Goal: Task Accomplishment & Management: Manage account settings

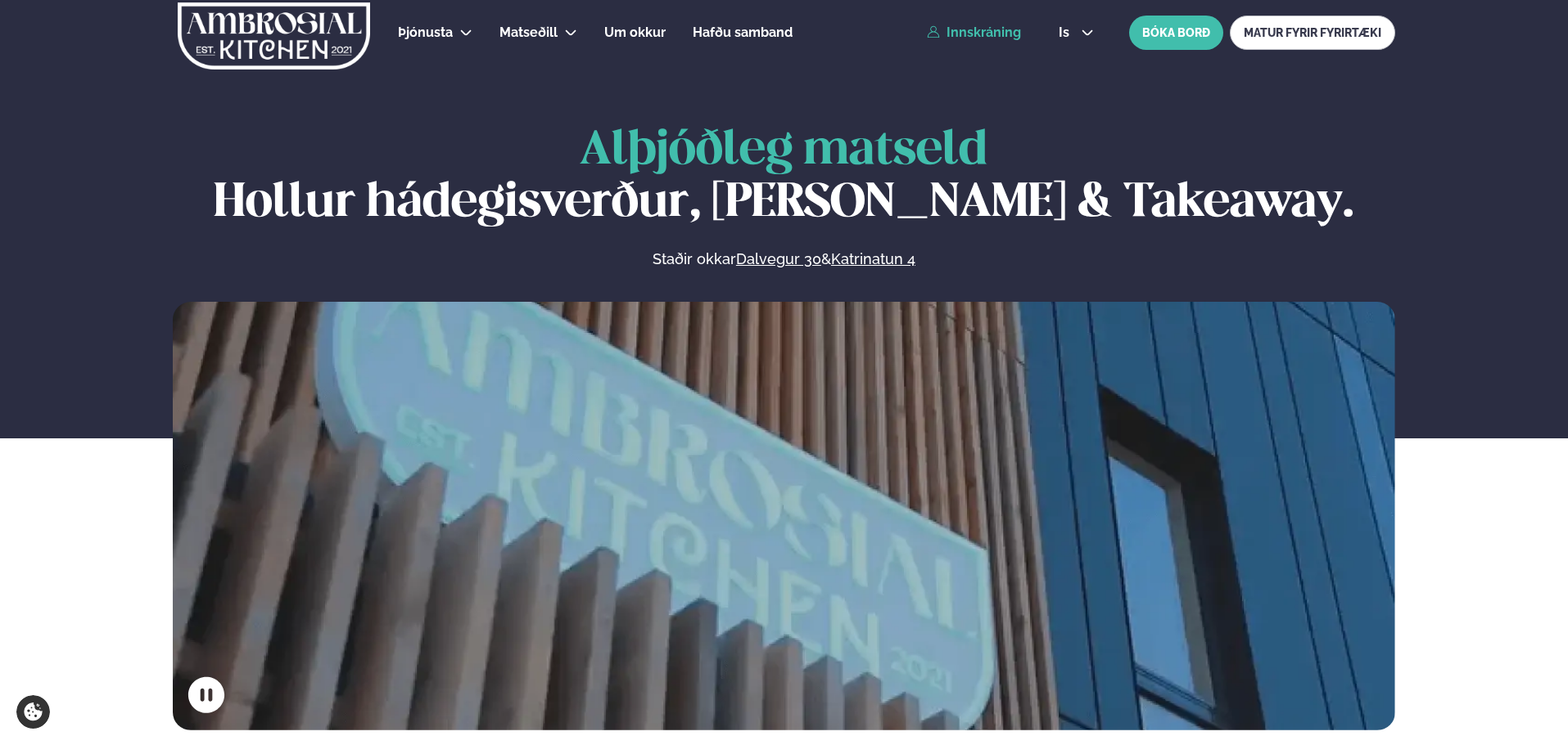
click at [984, 31] on link "Innskráning" at bounding box center [973, 32] width 94 height 14
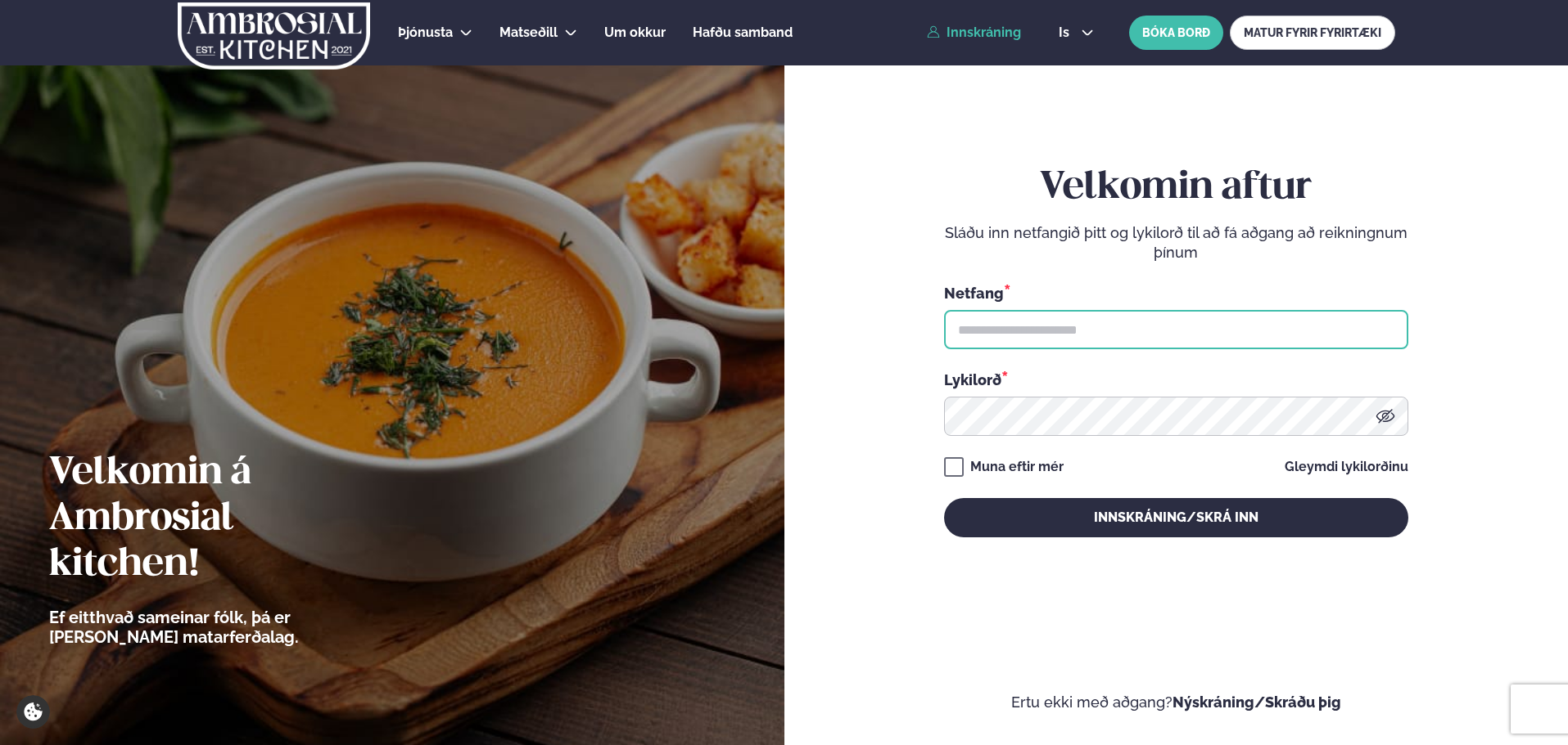
click at [1056, 323] on input "text" at bounding box center [1176, 330] width 464 height 39
type input "**********"
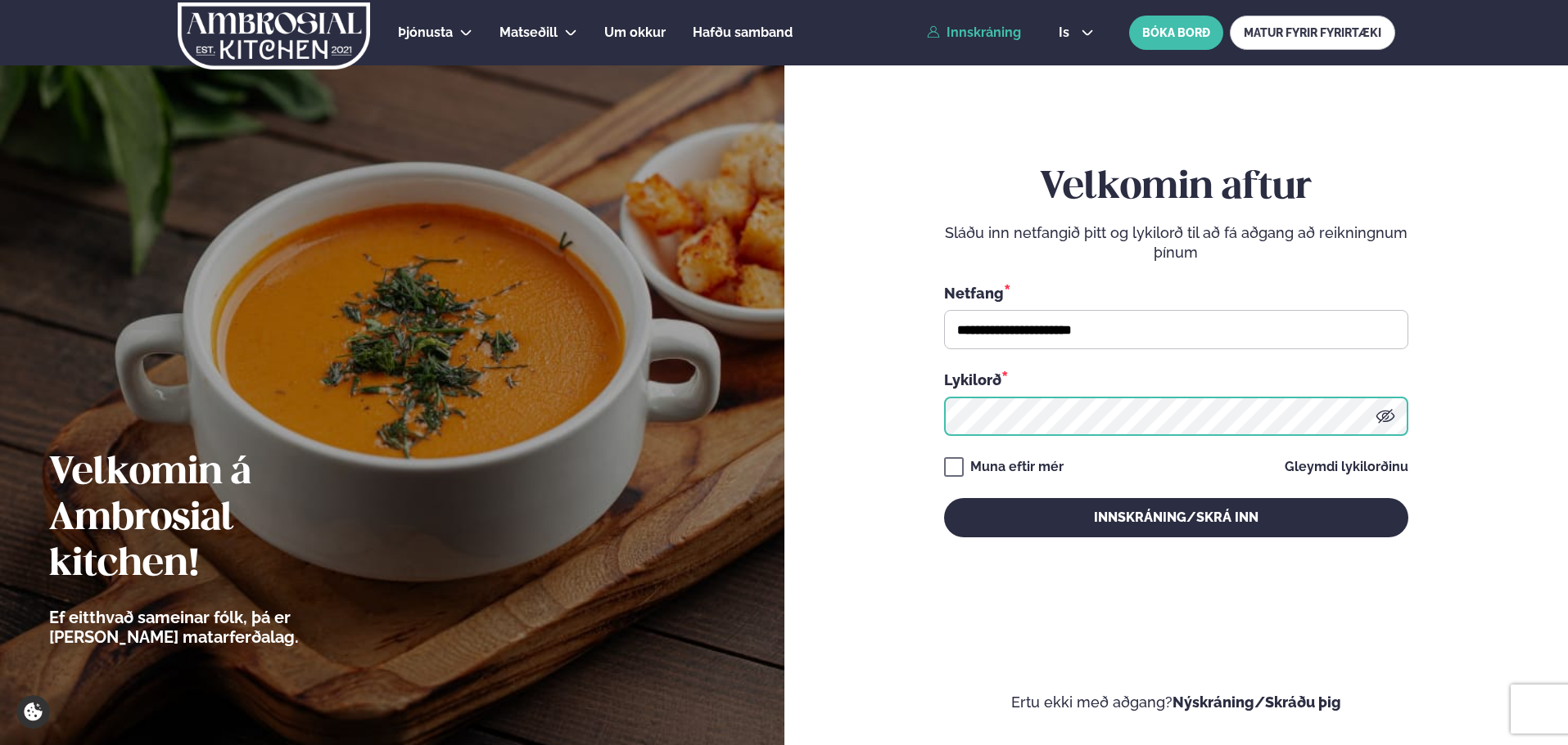
click at [944, 498] on button "Innskráning/Skrá inn" at bounding box center [1176, 518] width 464 height 39
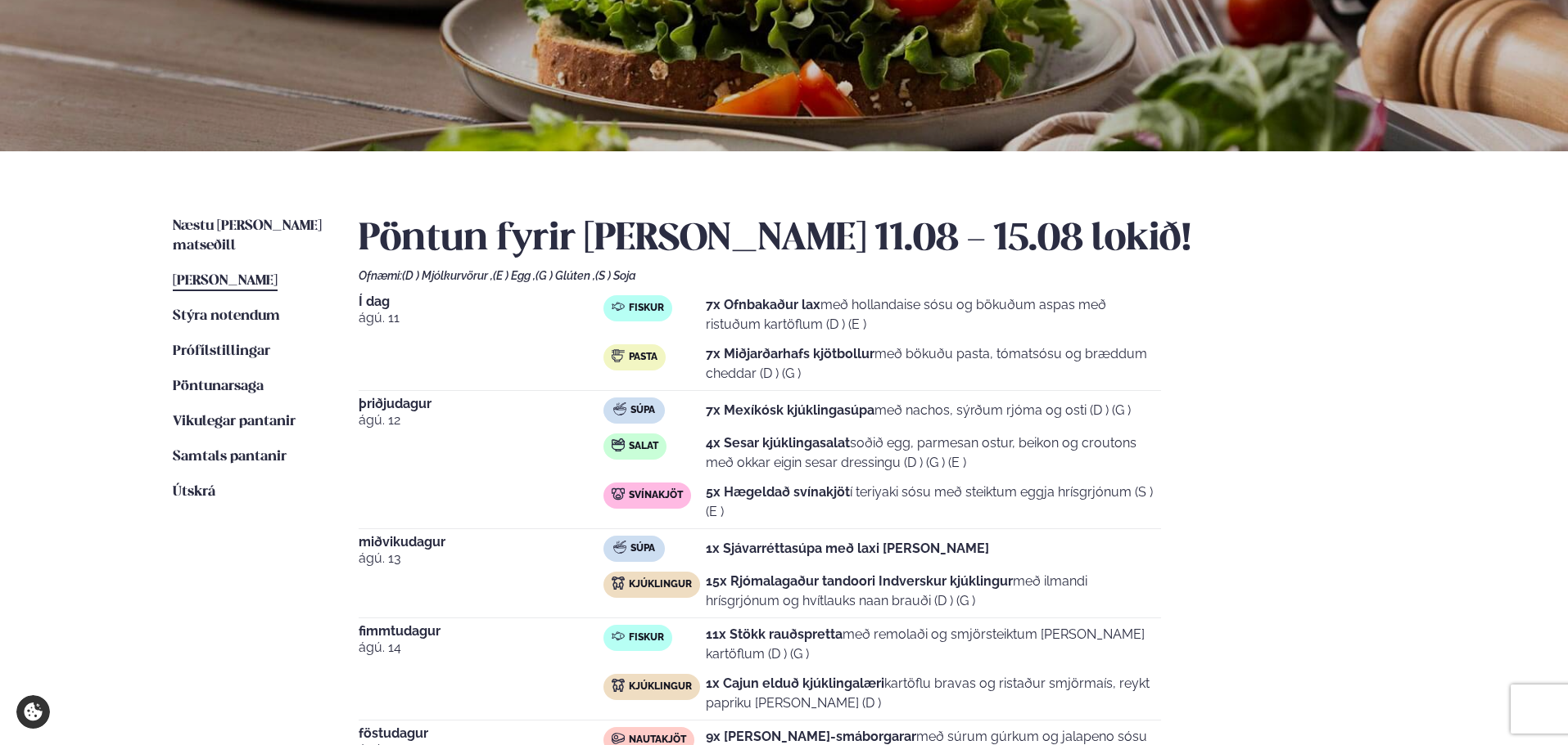
scroll to position [573, 0]
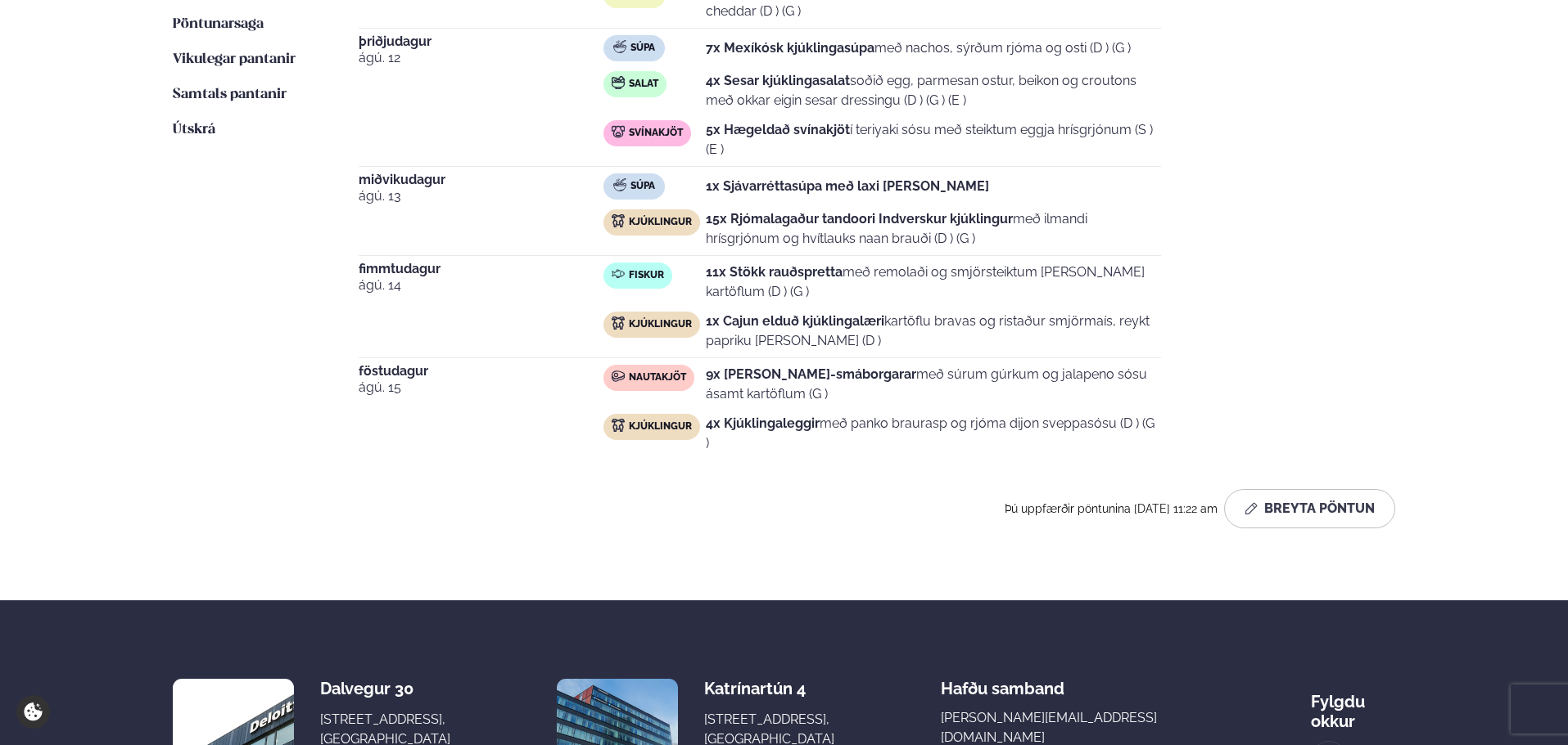
click at [1275, 495] on button "Breyta Pöntun" at bounding box center [1309, 509] width 172 height 39
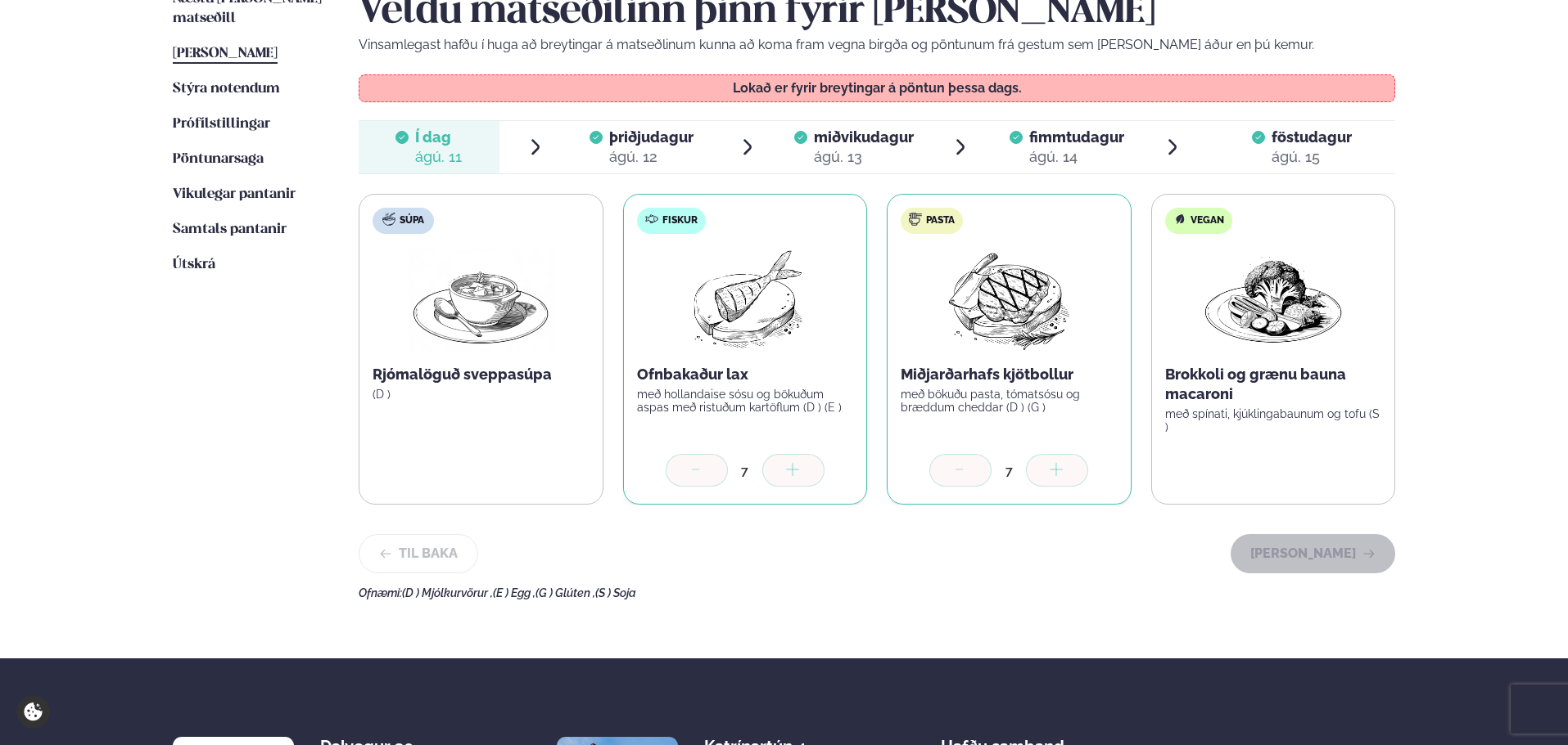
scroll to position [409, 0]
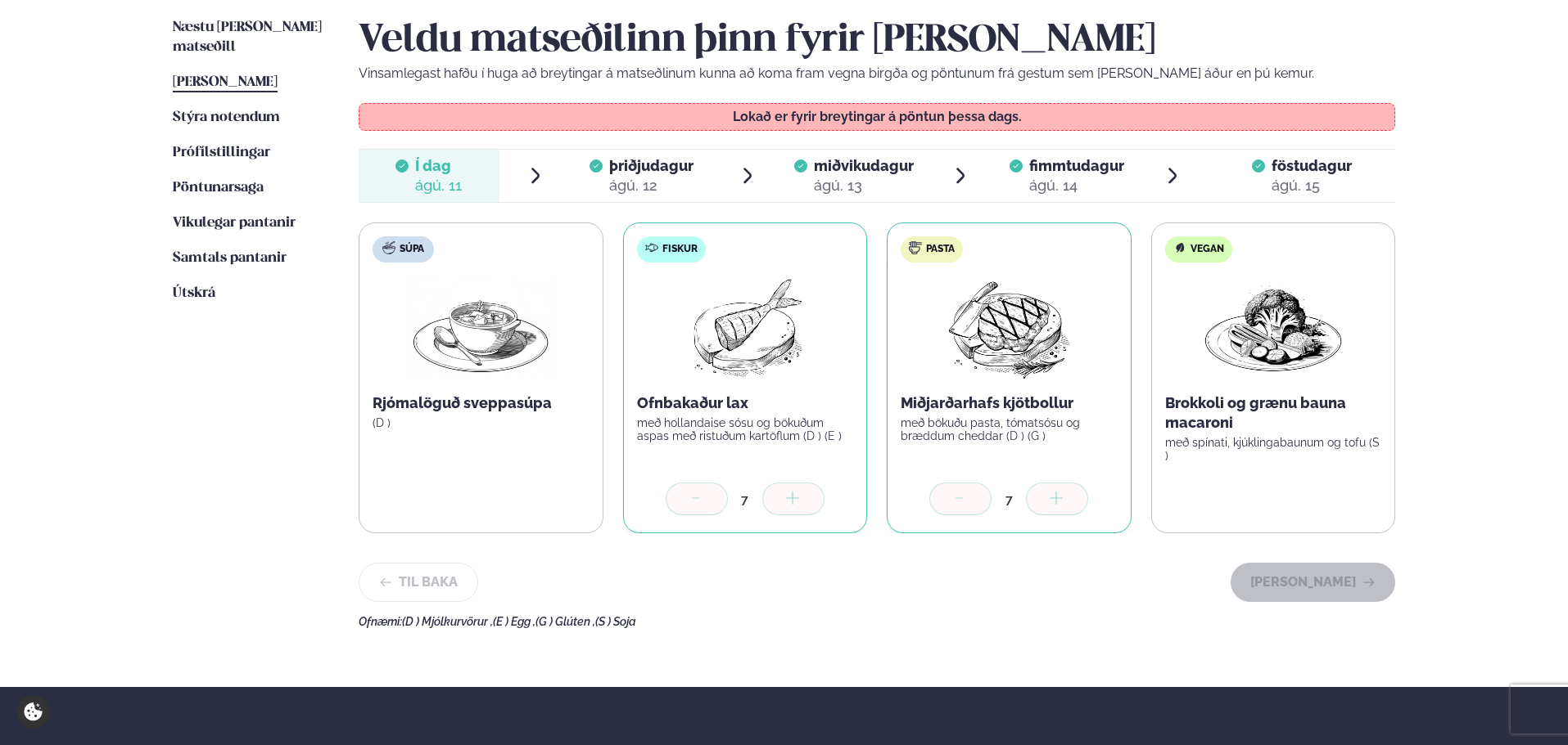
click at [648, 180] on div "ágú. 12" at bounding box center [651, 186] width 84 height 20
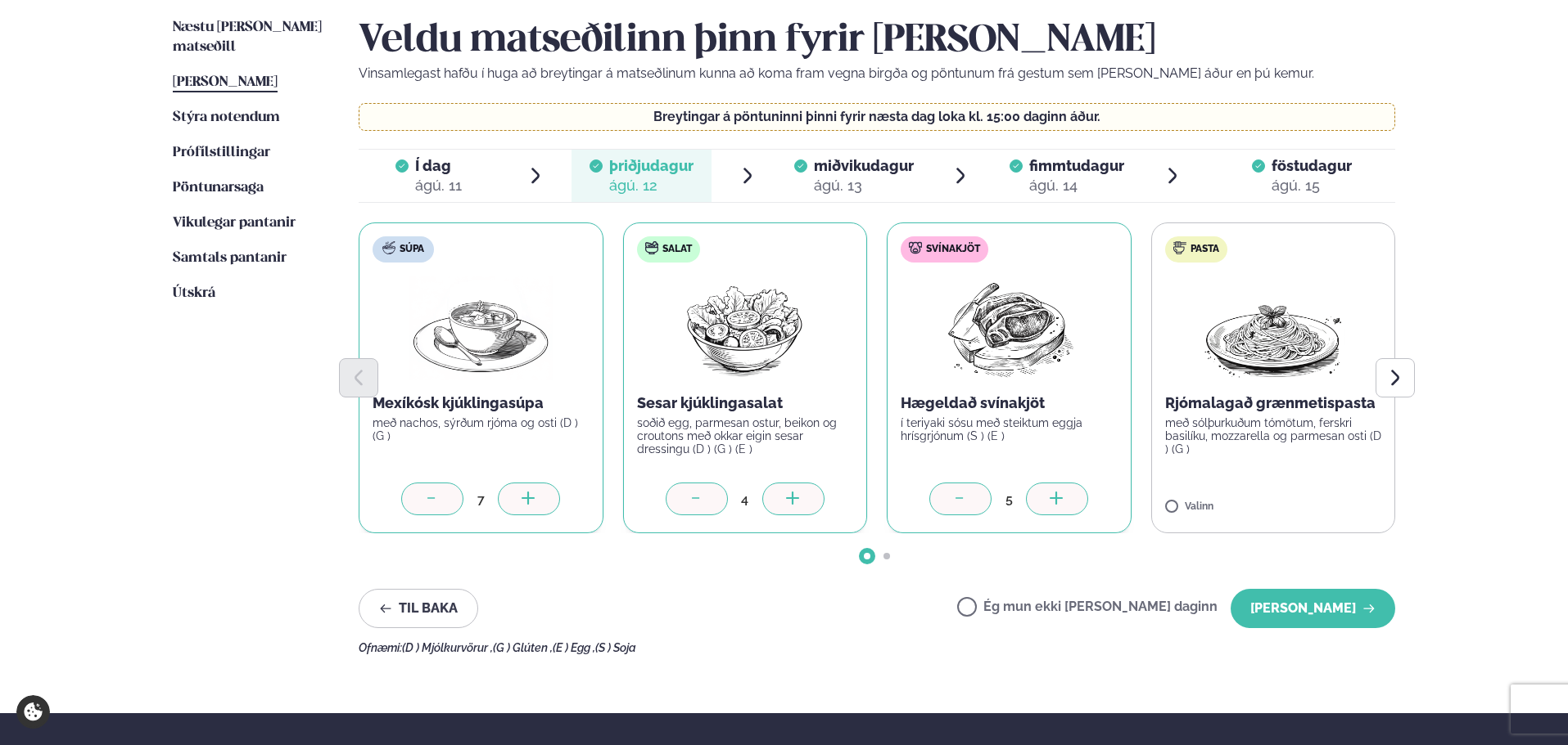
click at [536, 485] on div at bounding box center [528, 499] width 62 height 32
click at [1338, 611] on button "[PERSON_NAME]" at bounding box center [1312, 609] width 164 height 39
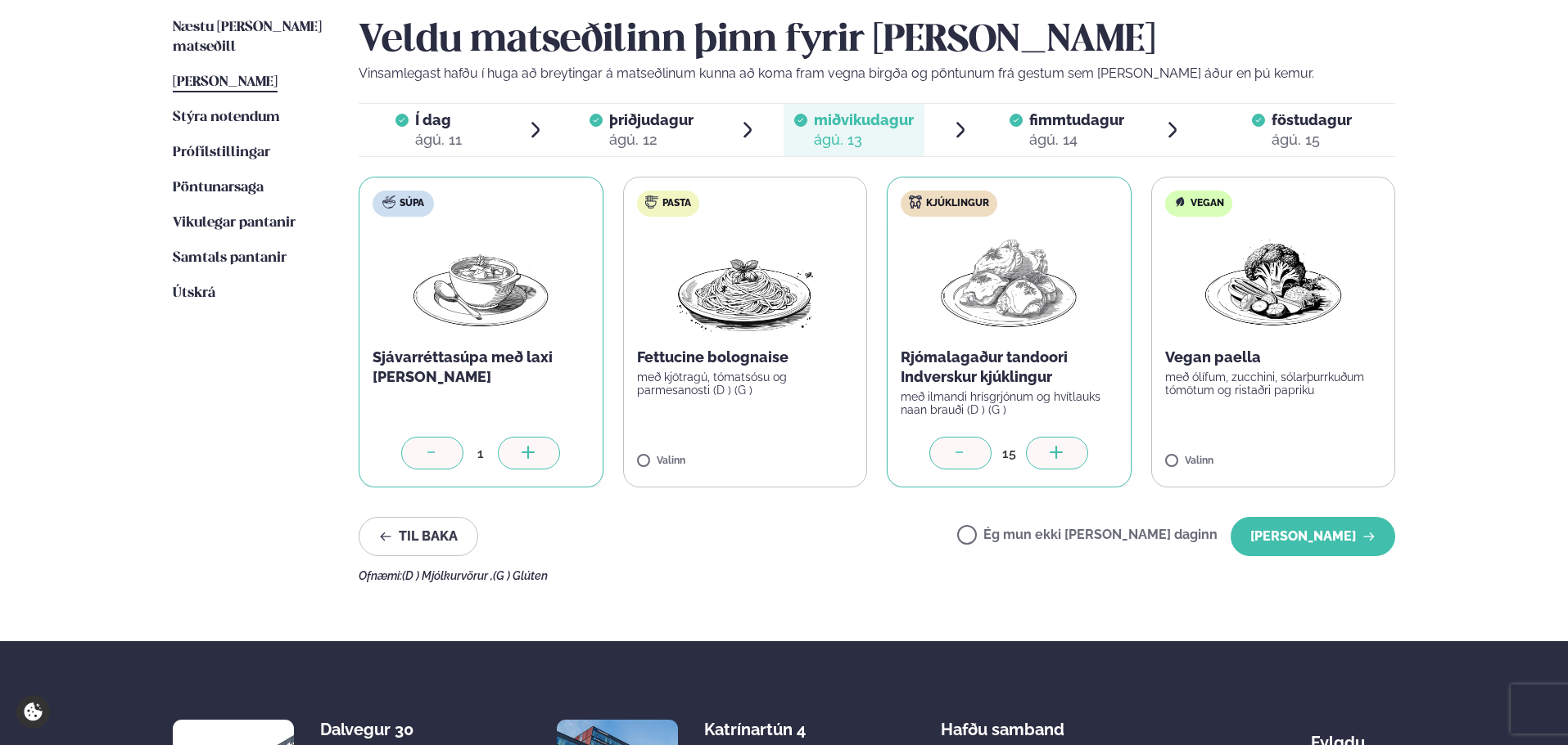
click at [1052, 461] on icon at bounding box center [1057, 454] width 16 height 16
drag, startPoint x: 1351, startPoint y: 537, endPoint x: 1315, endPoint y: 522, distance: 39.0
click at [1351, 537] on button "[PERSON_NAME]" at bounding box center [1312, 537] width 164 height 39
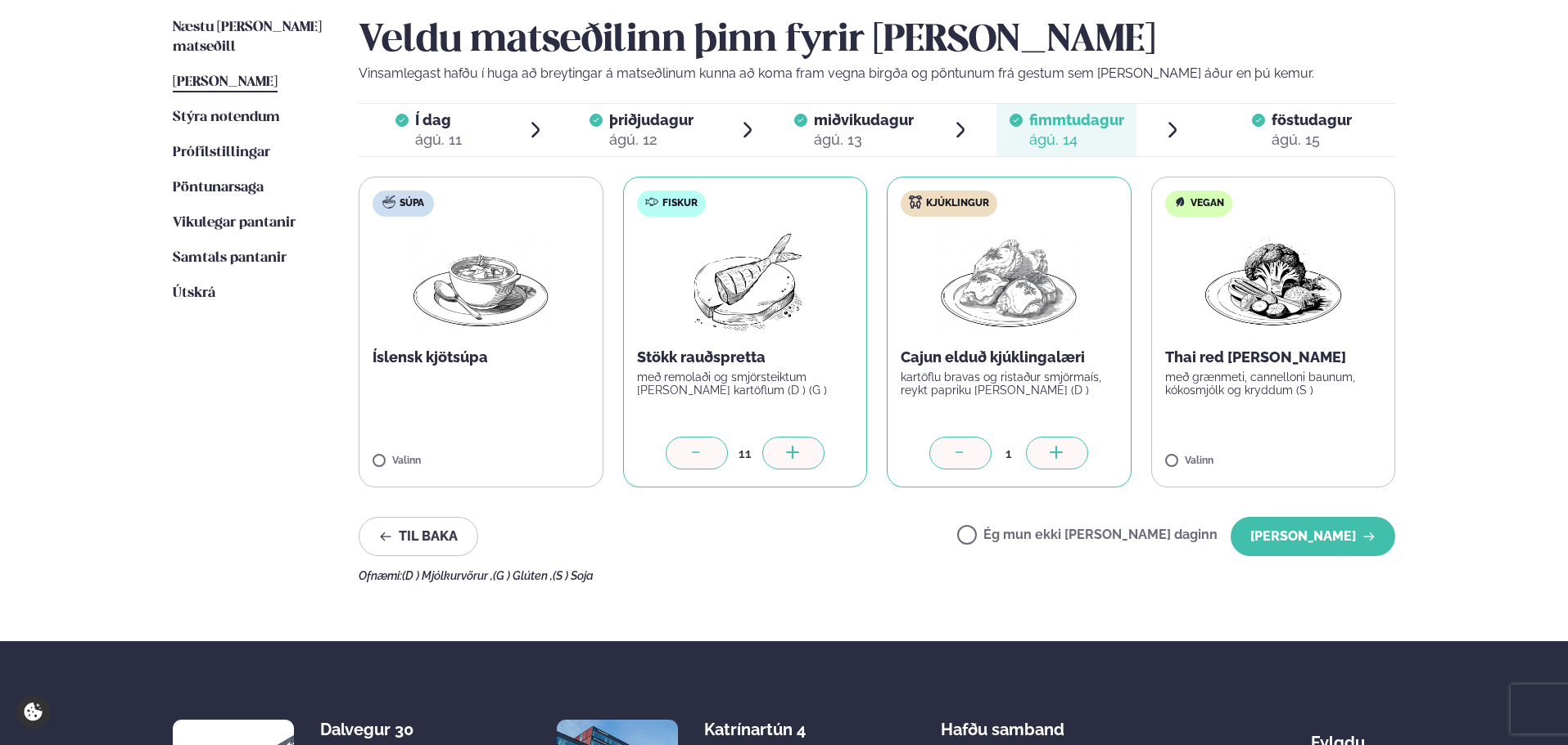
click at [798, 456] on icon at bounding box center [793, 454] width 16 height 16
click at [1260, 531] on button "[PERSON_NAME]" at bounding box center [1312, 537] width 164 height 39
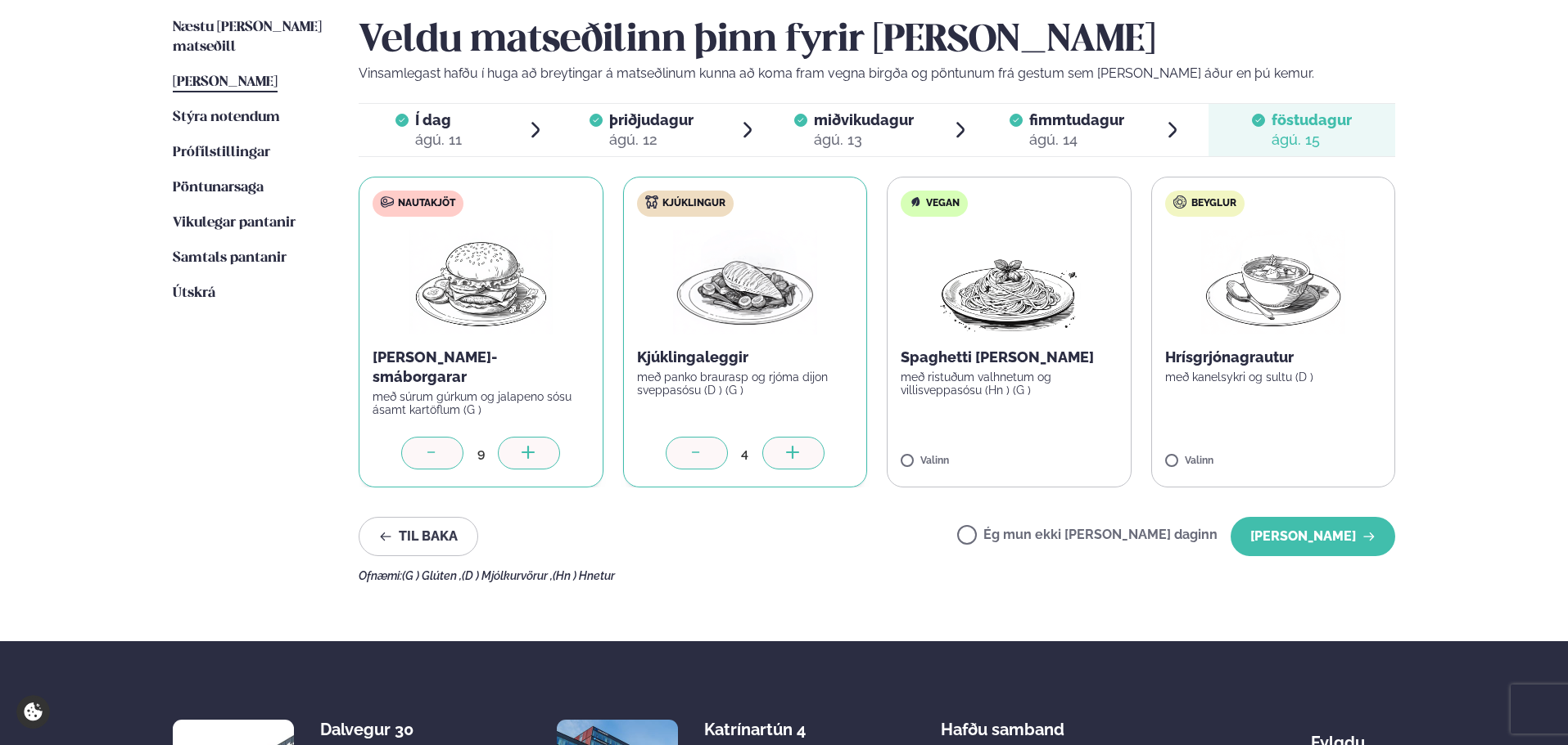
click at [528, 441] on div at bounding box center [528, 453] width 62 height 32
click at [1287, 541] on button "[PERSON_NAME]" at bounding box center [1312, 537] width 164 height 39
